Goal: Information Seeking & Learning: Learn about a topic

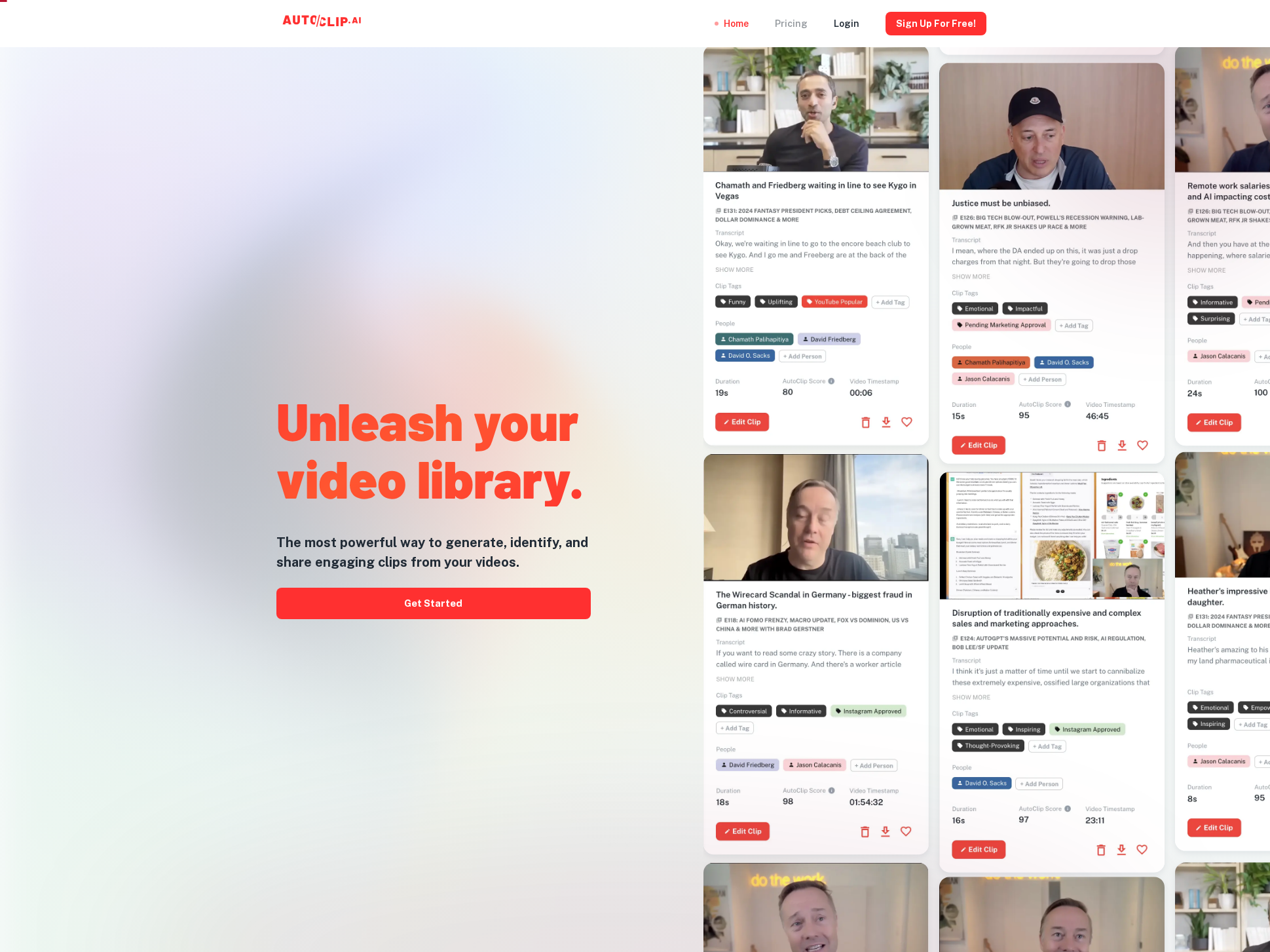
click at [808, 21] on div "Pricing" at bounding box center [791, 24] width 33 height 48
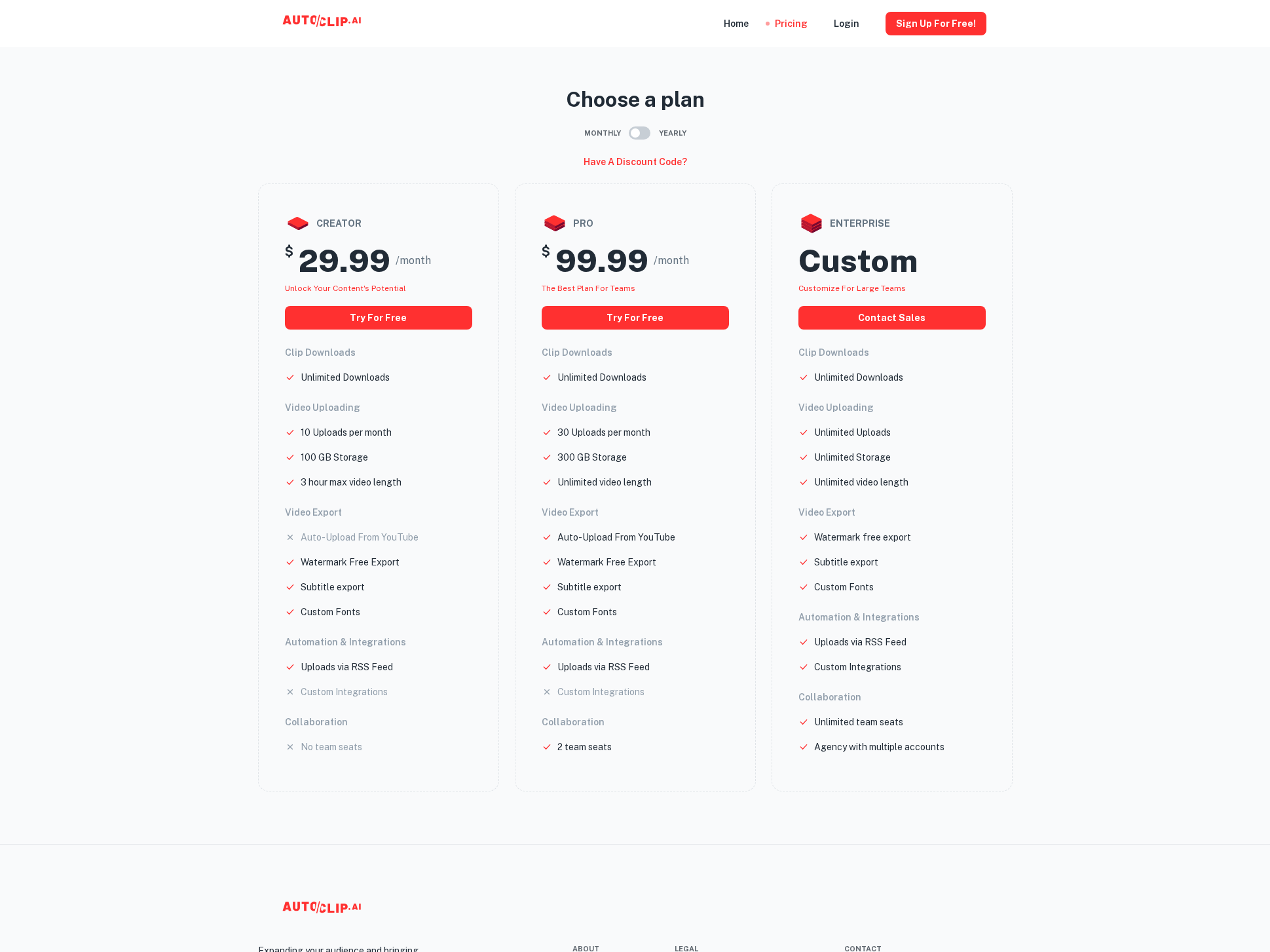
click at [645, 138] on input "checkbox" at bounding box center [635, 133] width 74 height 25
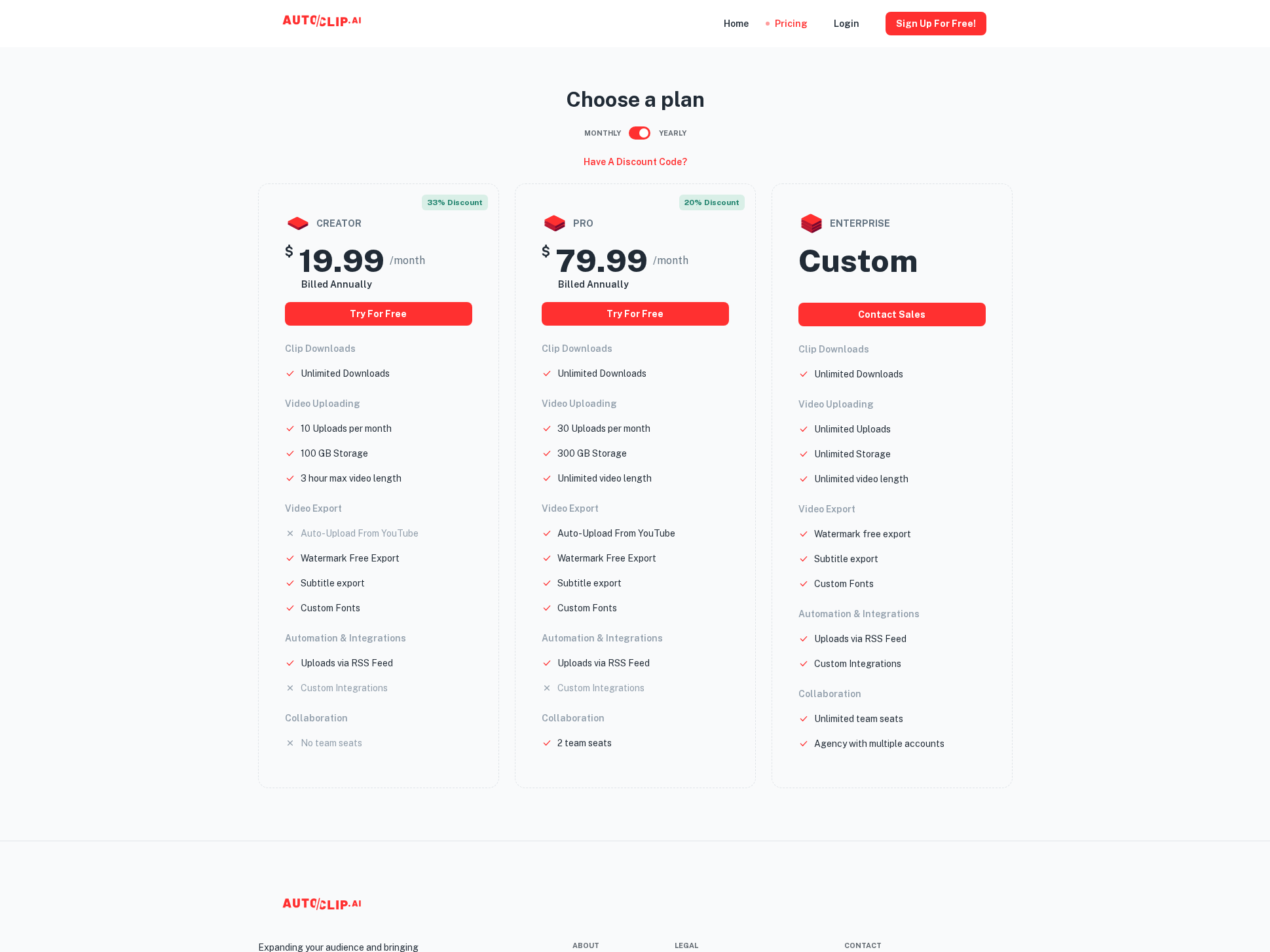
click at [645, 138] on input "checkbox" at bounding box center [643, 133] width 74 height 25
checkbox input "false"
